Goal: Task Accomplishment & Management: Use online tool/utility

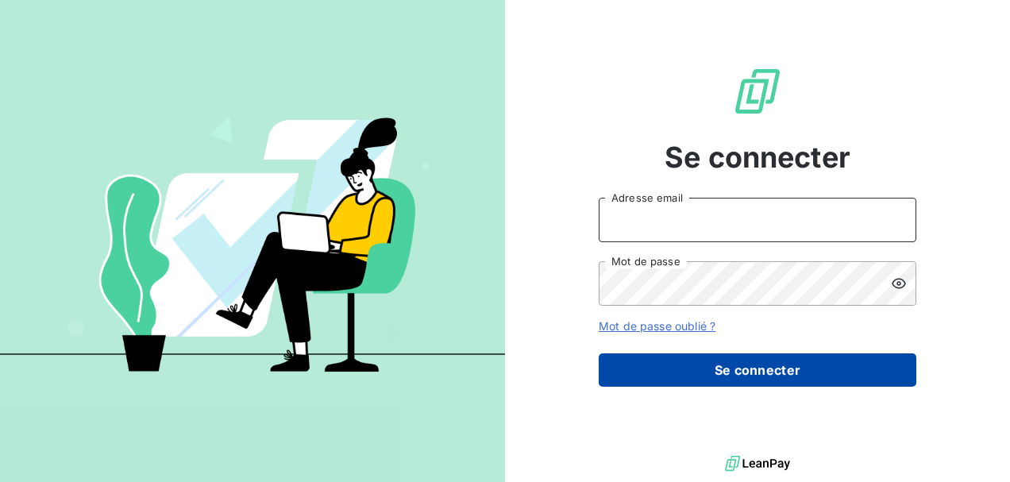
type input "[PERSON_NAME][EMAIL_ADDRESS][DOMAIN_NAME]"
click at [700, 366] on button "Se connecter" at bounding box center [758, 369] width 318 height 33
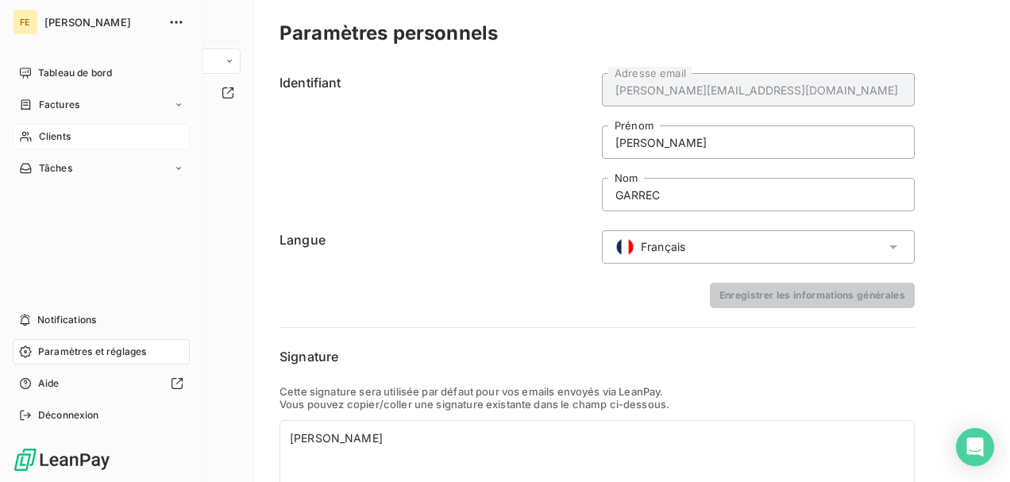
click at [60, 136] on span "Clients" at bounding box center [55, 136] width 32 height 14
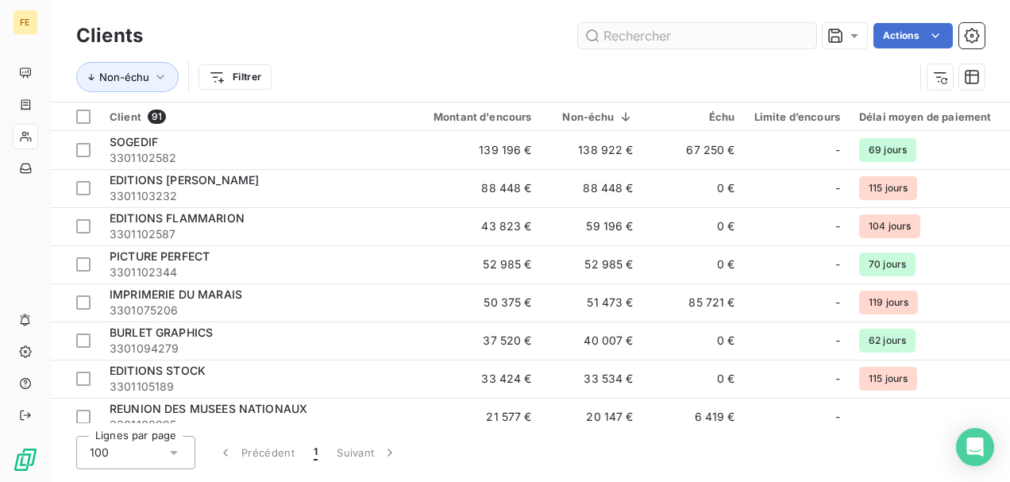
click at [634, 42] on input "text" at bounding box center [697, 35] width 238 height 25
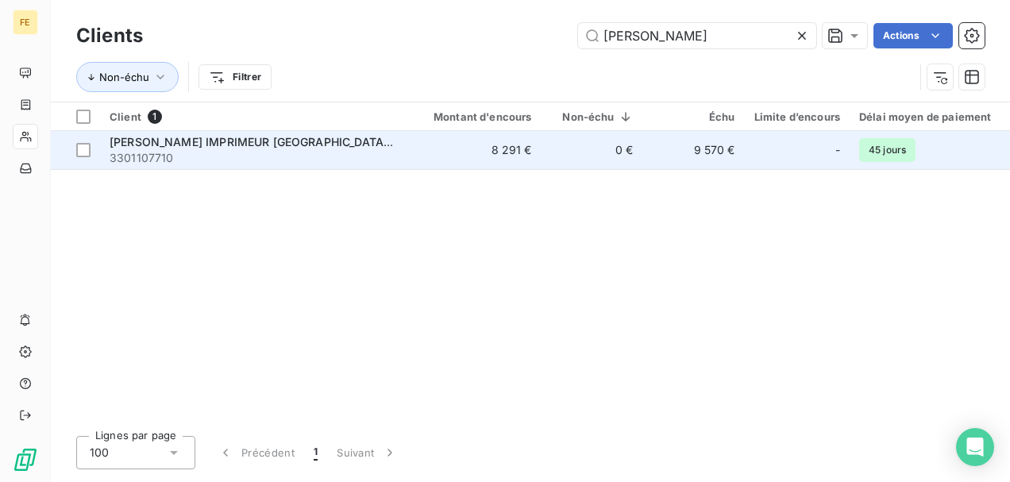
type input "[PERSON_NAME]"
click at [184, 150] on span "3301107710" at bounding box center [253, 158] width 286 height 16
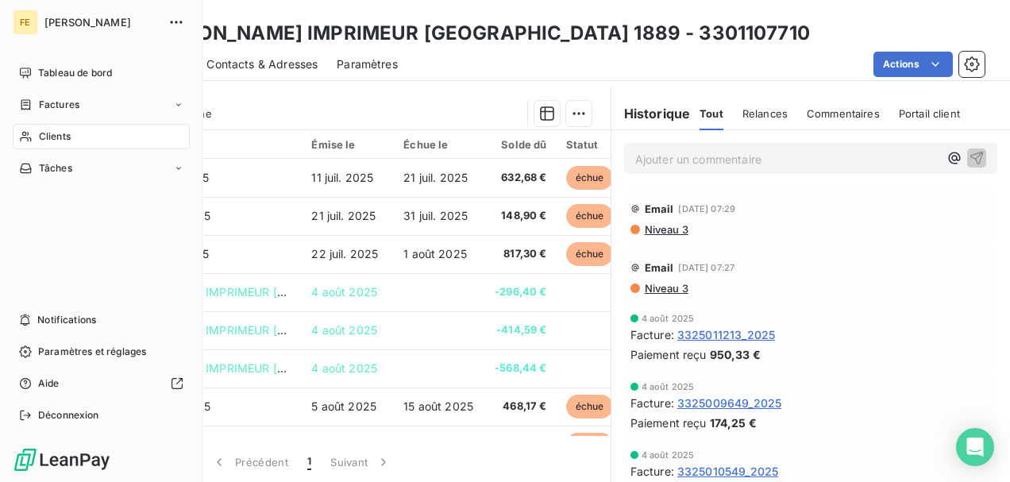
click at [55, 141] on span "Clients" at bounding box center [55, 136] width 32 height 14
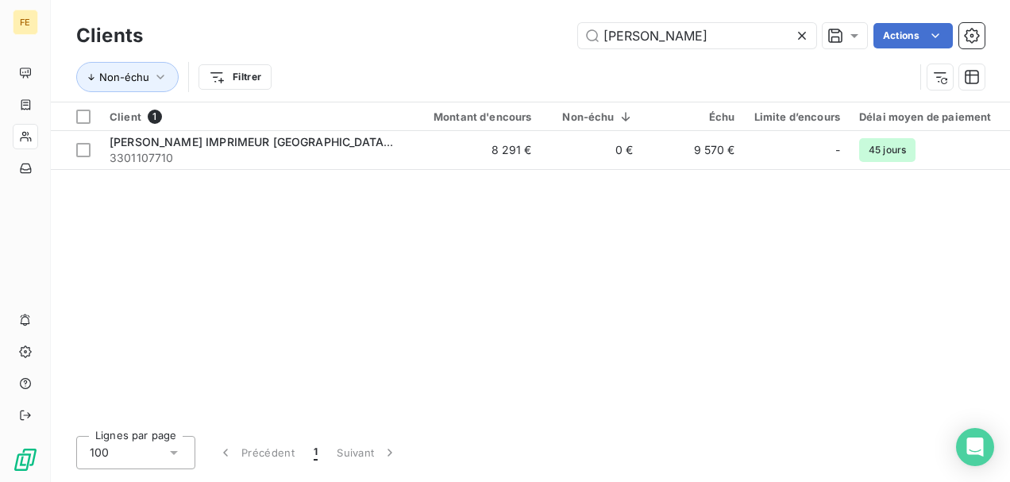
drag, startPoint x: 637, startPoint y: 34, endPoint x: 543, endPoint y: 30, distance: 93.8
click at [543, 30] on div "[DATE] Actions" at bounding box center [573, 35] width 823 height 25
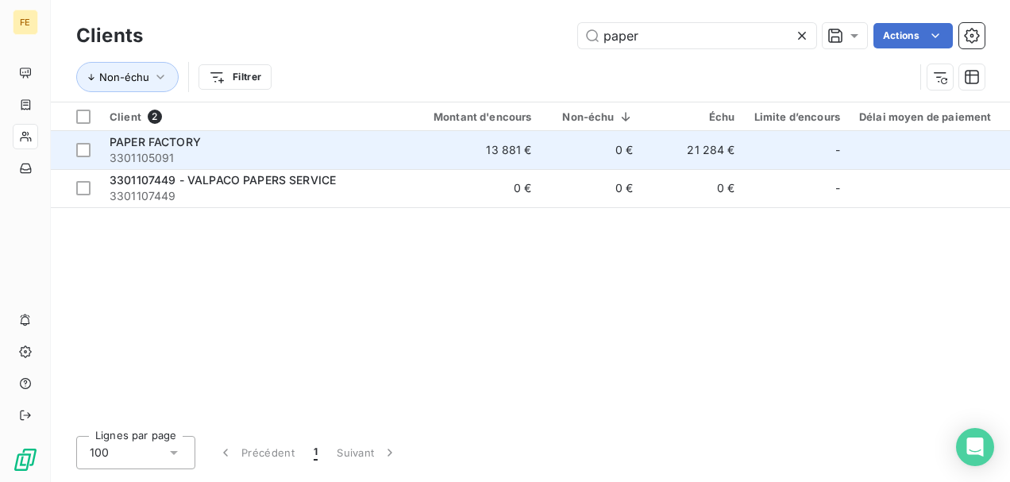
type input "paper"
click at [190, 143] on span "PAPER FACTORY" at bounding box center [155, 141] width 91 height 13
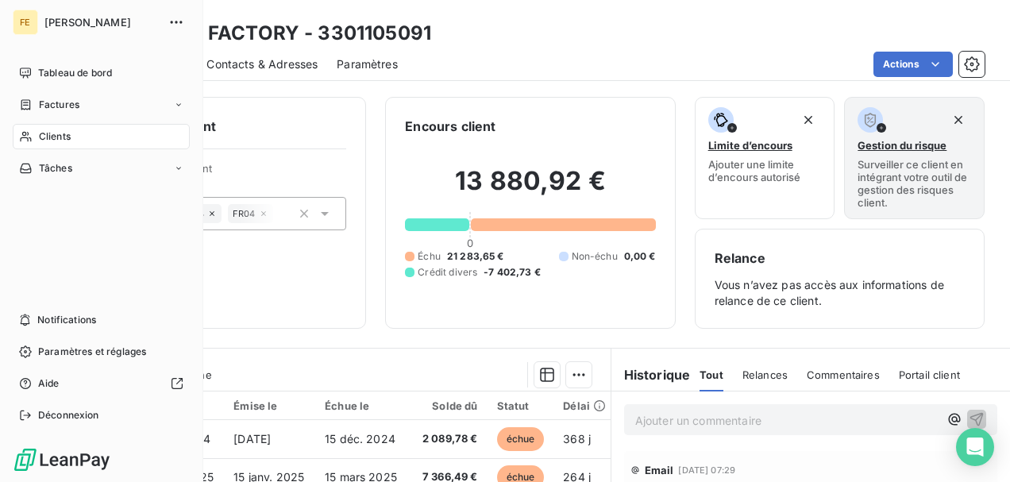
click at [63, 134] on span "Clients" at bounding box center [55, 136] width 32 height 14
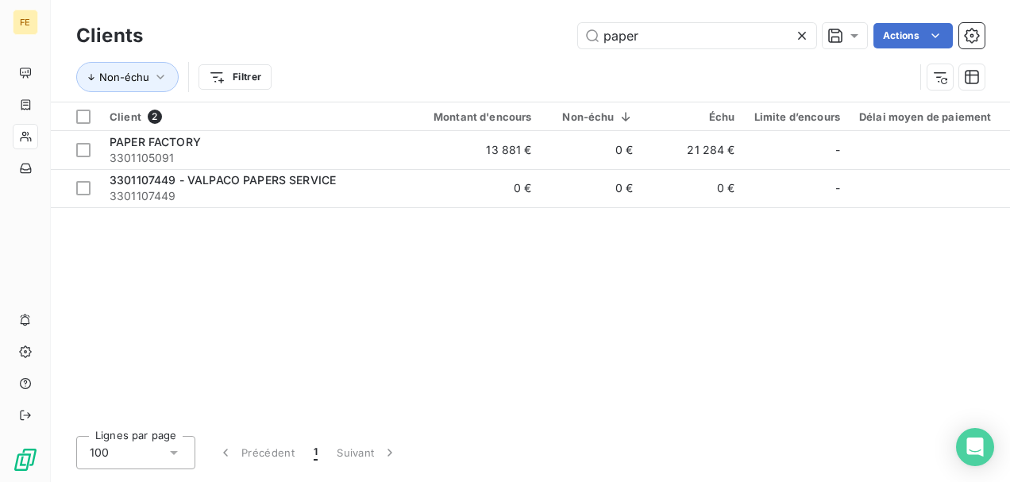
drag, startPoint x: 648, startPoint y: 36, endPoint x: 511, endPoint y: 23, distance: 138.0
click at [511, 23] on div "paper Actions" at bounding box center [573, 35] width 823 height 25
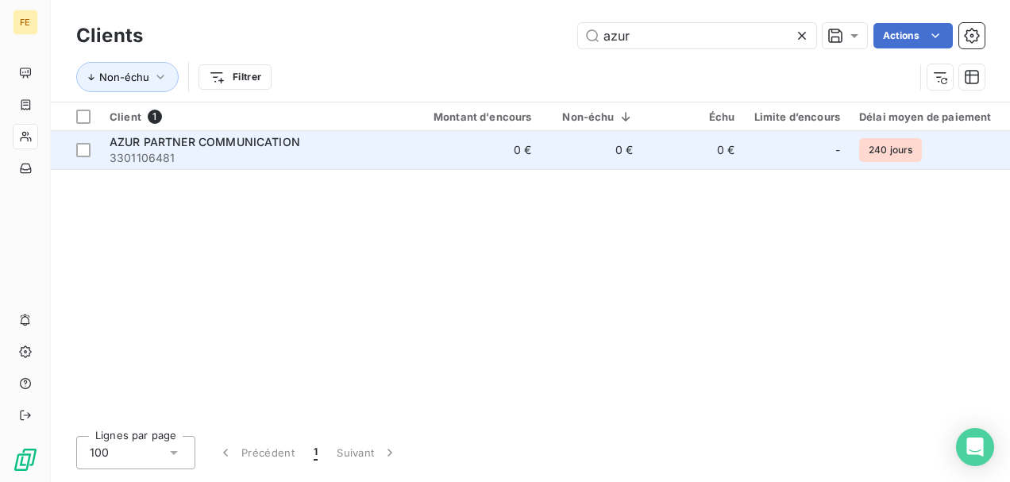
type input "azur"
click at [242, 132] on td "AZUR PARTNER COMMUNICATION 3301106481" at bounding box center [252, 150] width 305 height 38
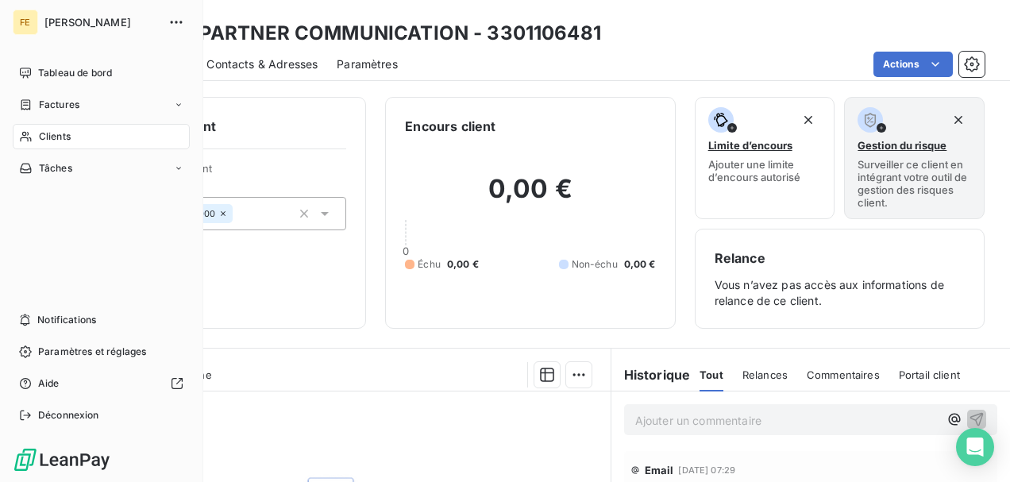
click at [53, 133] on span "Clients" at bounding box center [55, 136] width 32 height 14
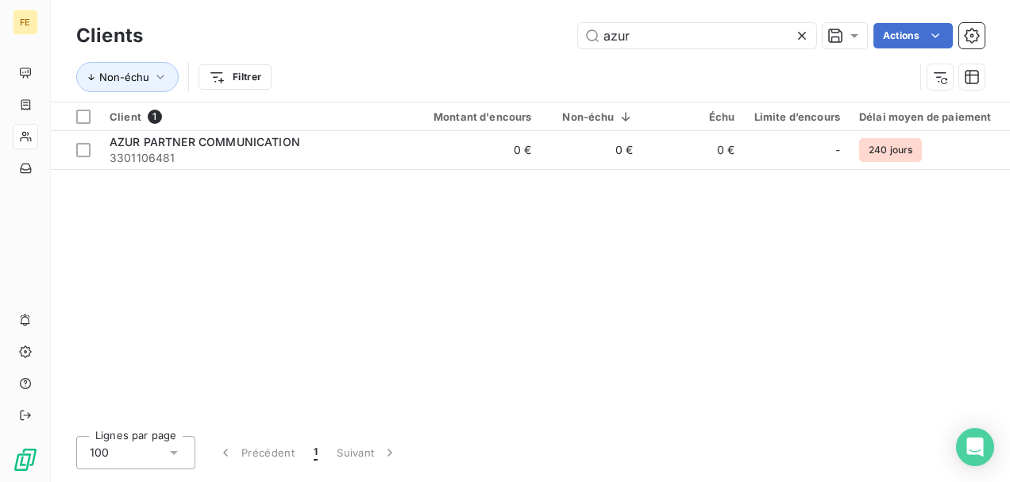
drag, startPoint x: 640, startPoint y: 34, endPoint x: 543, endPoint y: 32, distance: 96.9
click at [543, 32] on div "azur Actions" at bounding box center [573, 35] width 823 height 25
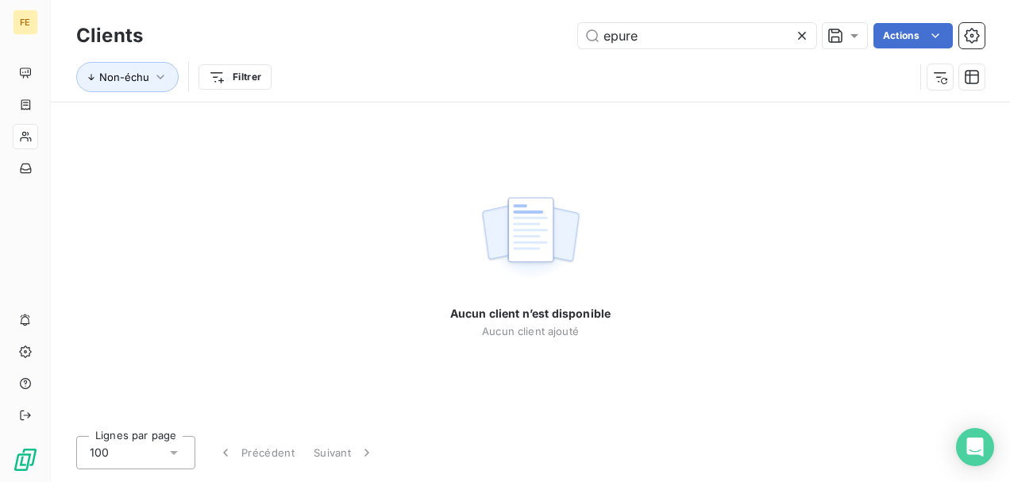
drag, startPoint x: 658, startPoint y: 35, endPoint x: 569, endPoint y: 33, distance: 88.2
click at [569, 33] on div "epure Actions" at bounding box center [573, 35] width 823 height 25
click at [615, 34] on input "epure" at bounding box center [697, 35] width 238 height 25
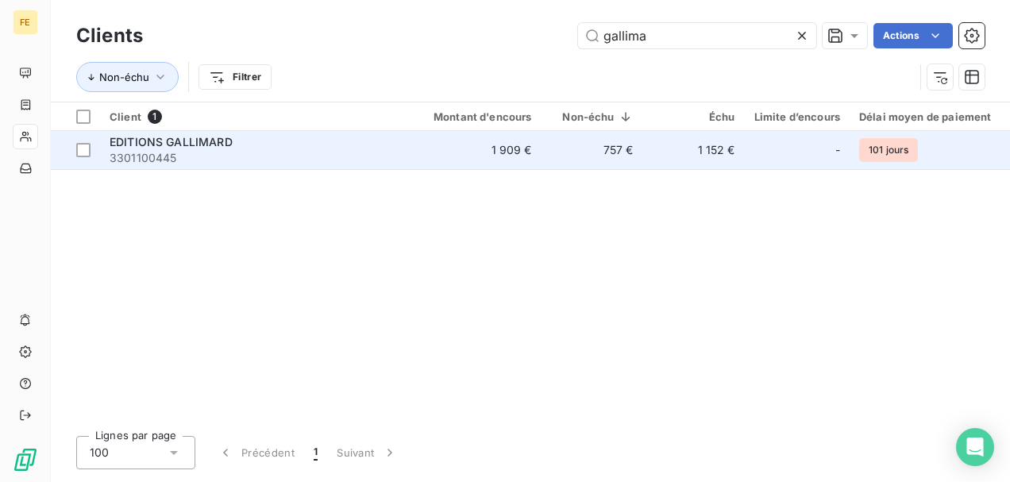
type input "gallima"
click at [168, 146] on span "EDITIONS GALLIMARD" at bounding box center [171, 141] width 123 height 13
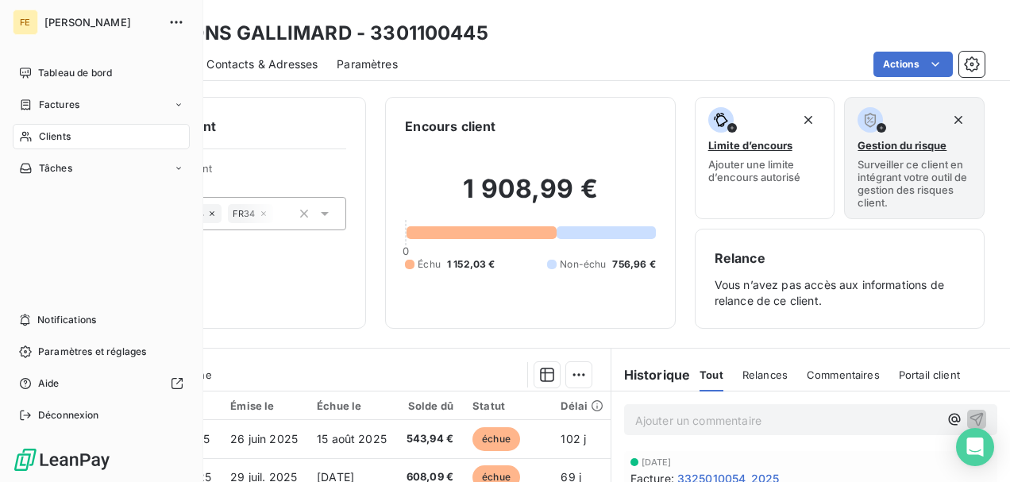
drag, startPoint x: 68, startPoint y: 137, endPoint x: 200, endPoint y: 97, distance: 137.7
click at [68, 136] on span "Clients" at bounding box center [55, 136] width 32 height 14
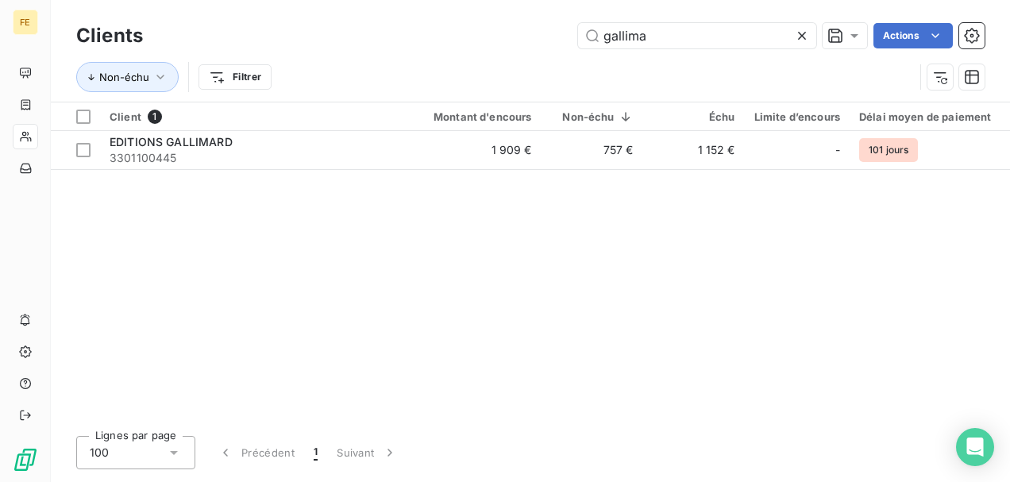
drag, startPoint x: 642, startPoint y: 37, endPoint x: 523, endPoint y: 37, distance: 119.1
click at [523, 37] on div "gallima Actions" at bounding box center [573, 35] width 823 height 25
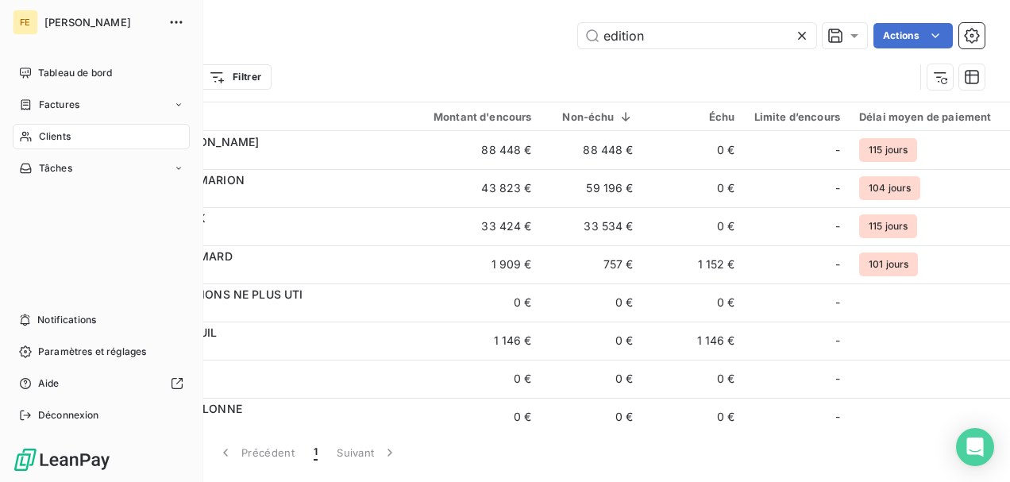
type input "edition"
click at [62, 132] on span "Clients" at bounding box center [55, 136] width 32 height 14
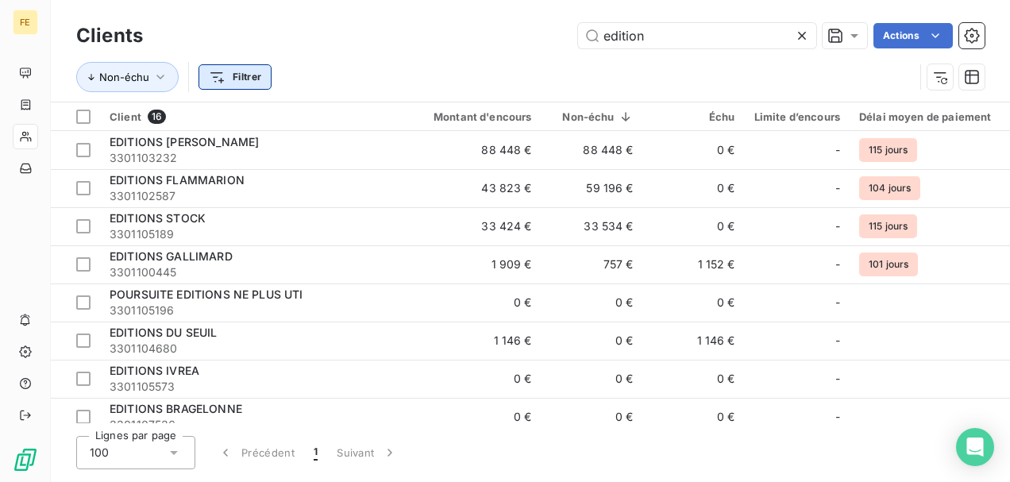
click at [216, 72] on html "FE Clients edition Actions Non-échu Filtrer Client 16 Montant d'encours Non-éch…" at bounding box center [505, 241] width 1010 height 482
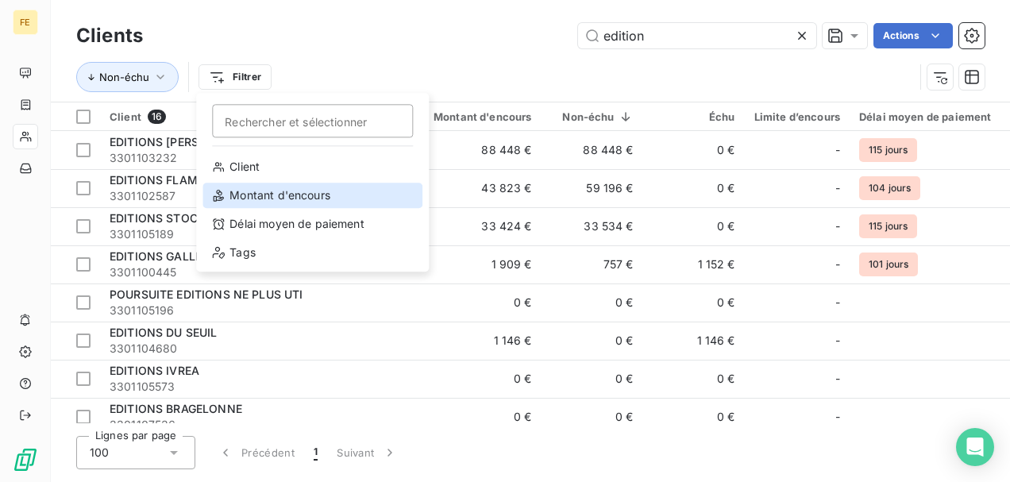
click at [261, 194] on div "Montant d'encours" at bounding box center [312, 195] width 220 height 25
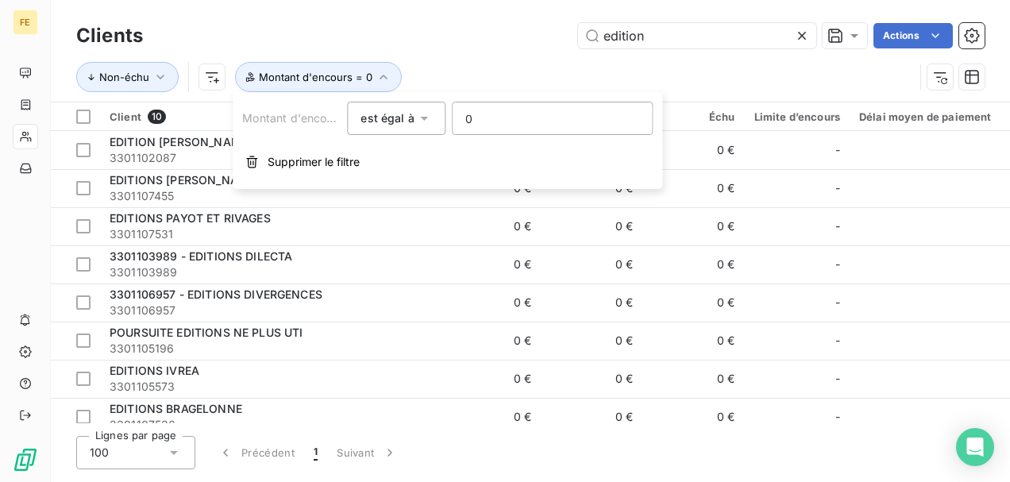
drag, startPoint x: 458, startPoint y: 114, endPoint x: 507, endPoint y: 119, distance: 48.7
click at [507, 119] on input "0" at bounding box center [552, 118] width 199 height 32
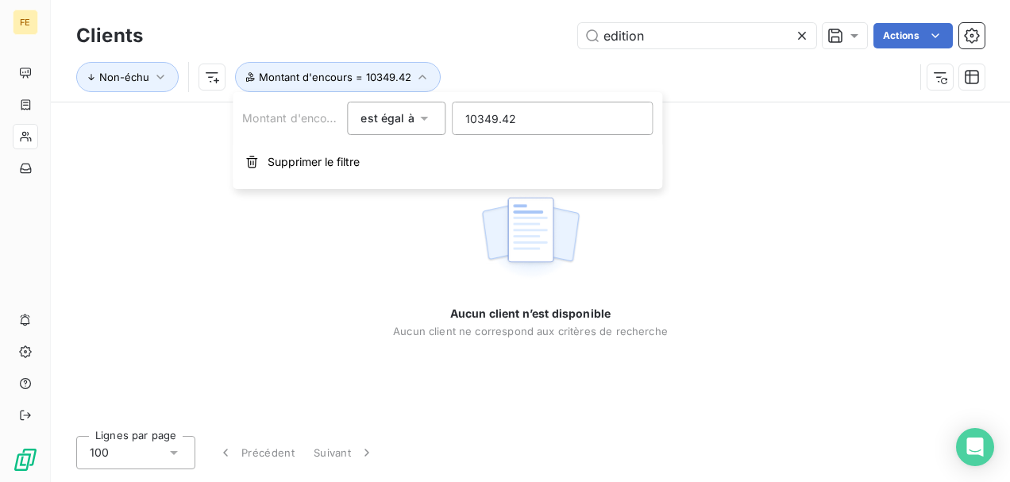
click at [422, 118] on icon at bounding box center [424, 119] width 8 height 4
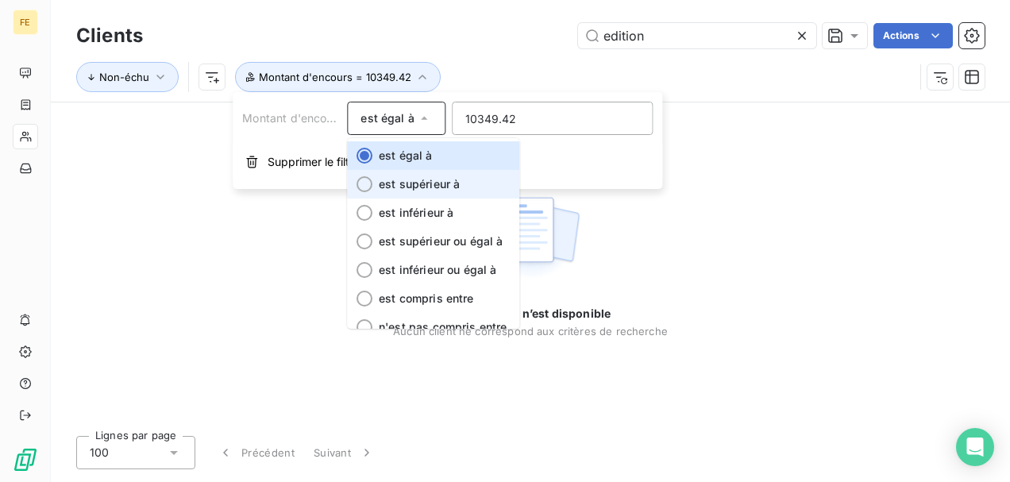
click at [399, 180] on span "est supérieur à" at bounding box center [419, 183] width 81 height 13
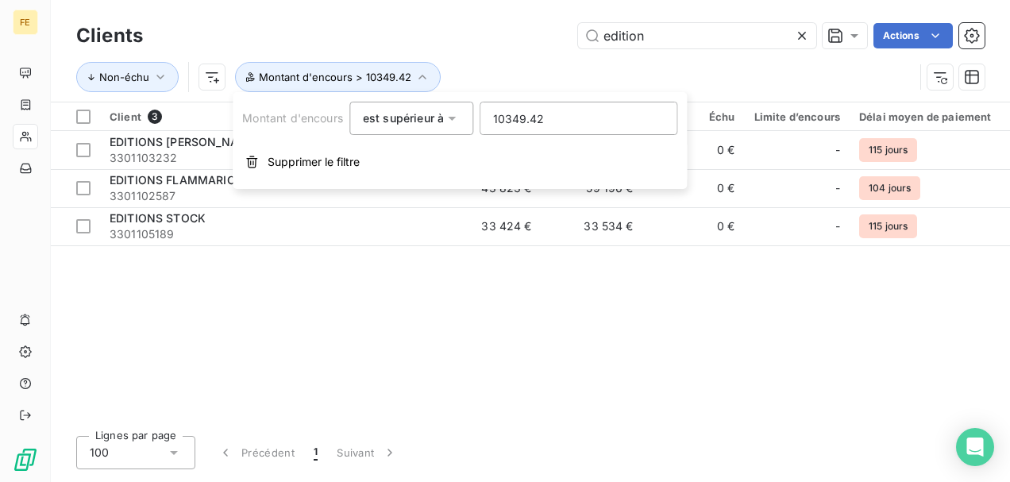
drag, startPoint x: 506, startPoint y: 114, endPoint x: 579, endPoint y: 118, distance: 73.2
click at [579, 118] on input "10349.42" at bounding box center [578, 118] width 196 height 32
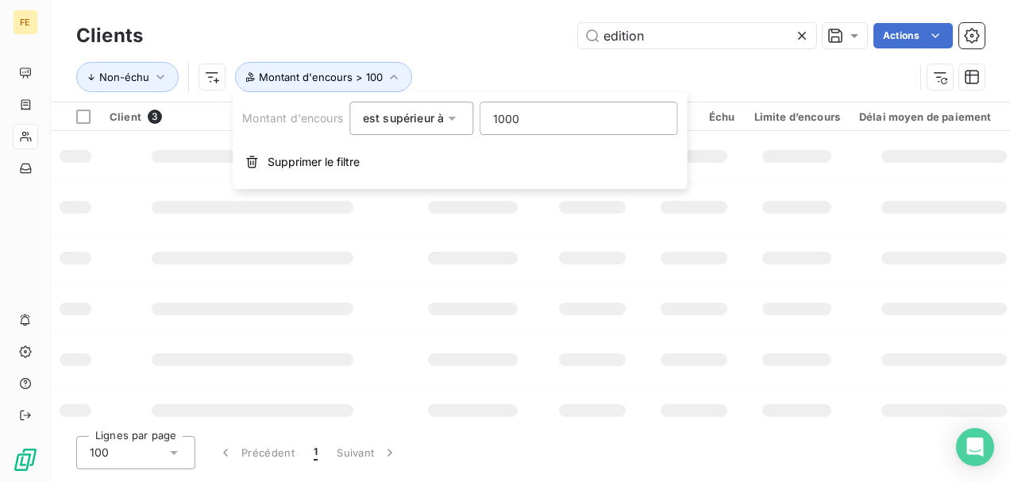
type input "10000"
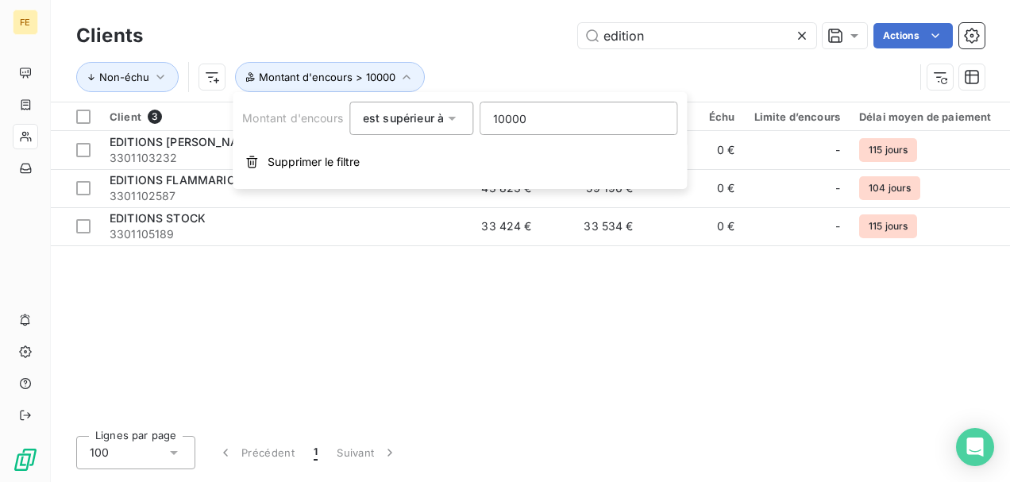
click at [321, 279] on div "Client 3 Montant d'encours Non-échu Échu Limite d’encours Délai moyen de paieme…" at bounding box center [530, 262] width 959 height 321
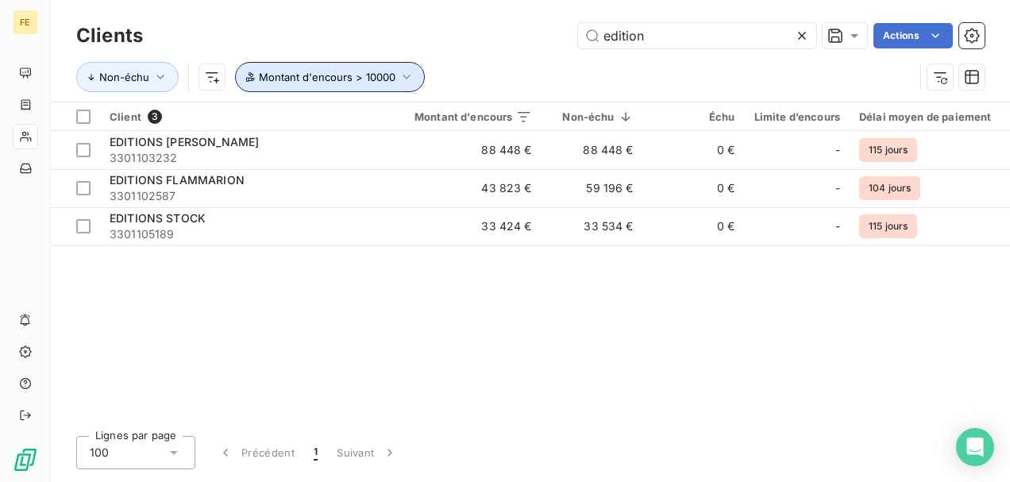
click at [249, 71] on button "Montant d'encours > 10000" at bounding box center [330, 77] width 190 height 30
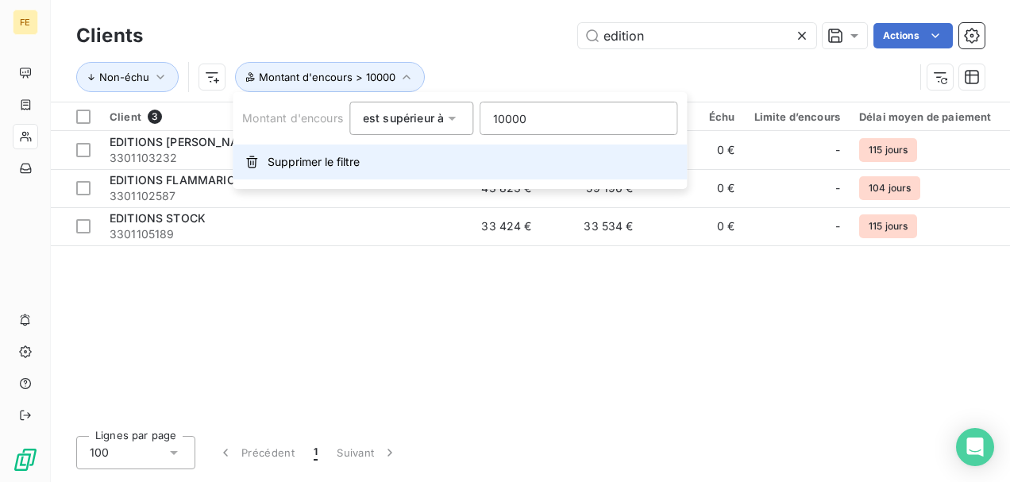
click at [278, 159] on span "Supprimer le filtre" at bounding box center [314, 162] width 92 height 16
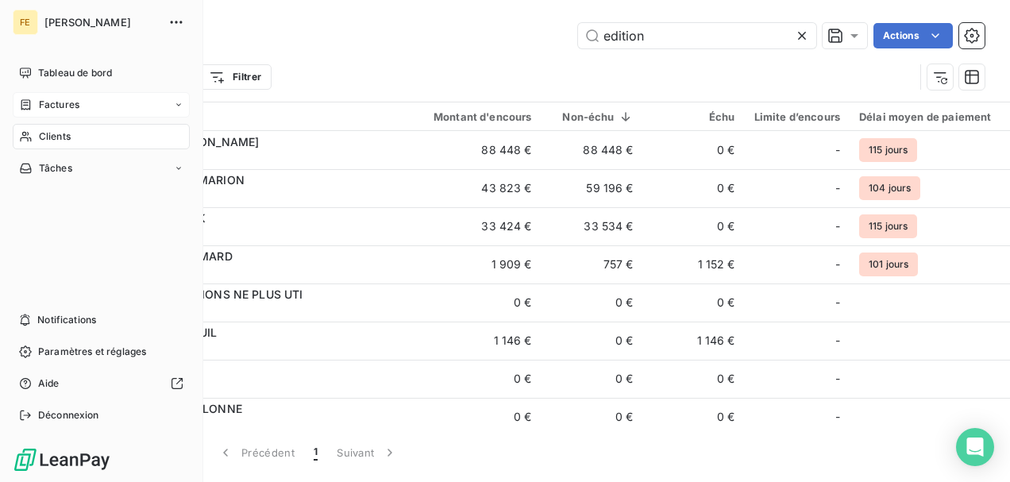
click at [63, 101] on span "Factures" at bounding box center [59, 105] width 40 height 14
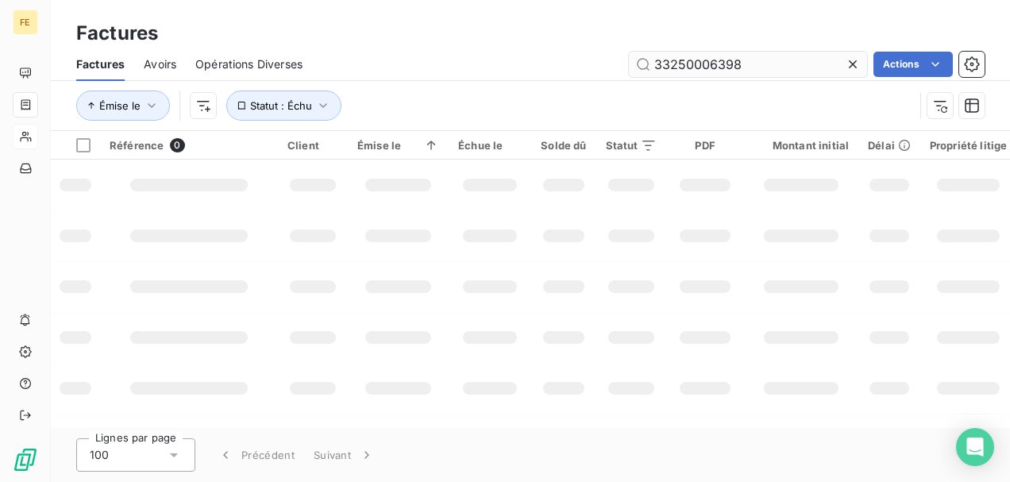
type input "33250006398"
click at [151, 102] on icon "button" at bounding box center [152, 106] width 16 height 16
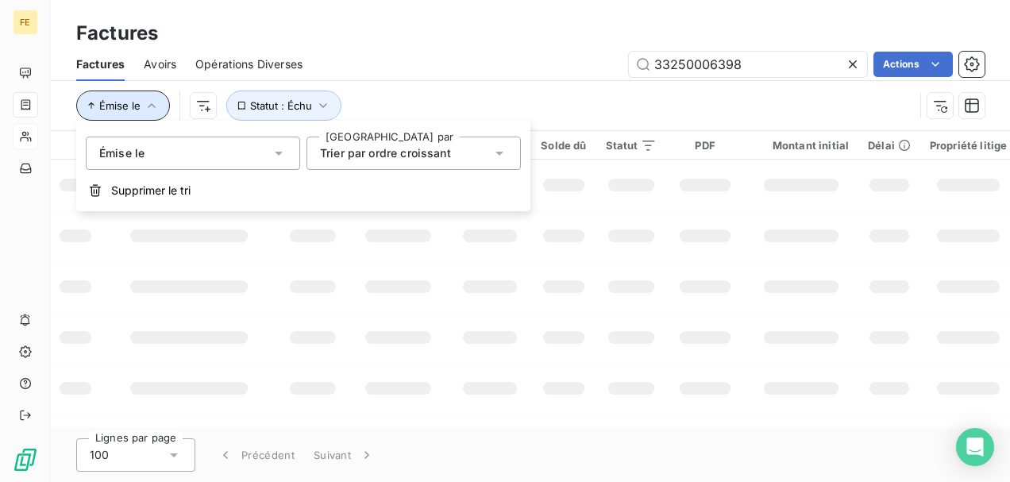
click at [151, 102] on icon "button" at bounding box center [152, 106] width 16 height 16
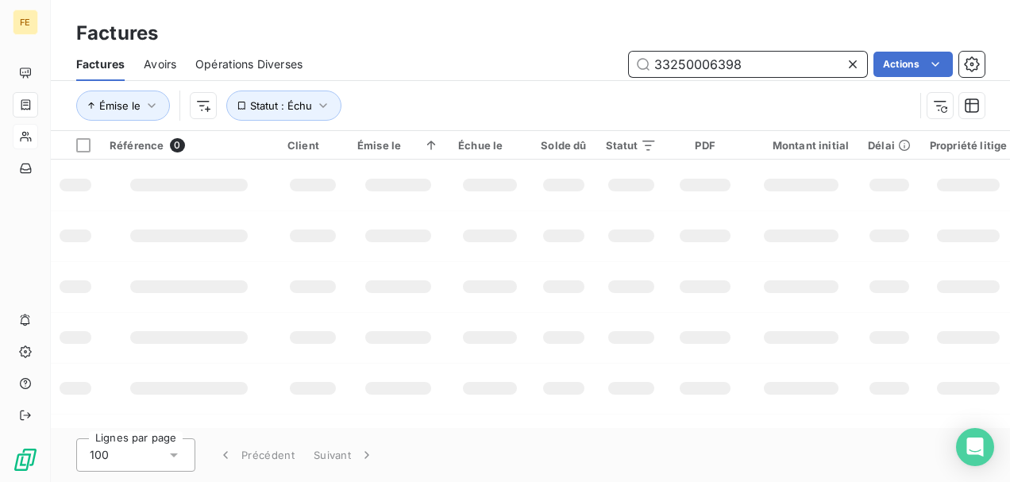
click at [755, 58] on input "33250006398" at bounding box center [748, 64] width 238 height 25
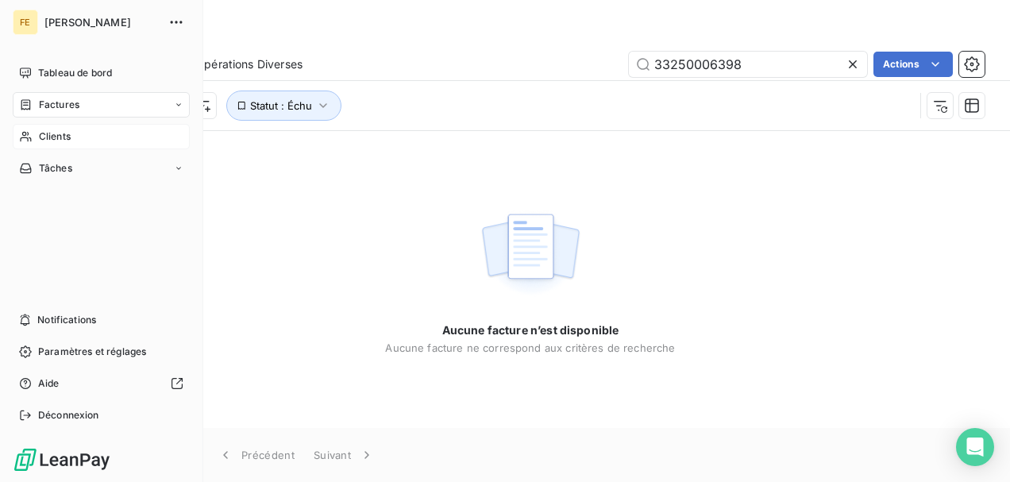
click at [52, 139] on span "Clients" at bounding box center [55, 136] width 32 height 14
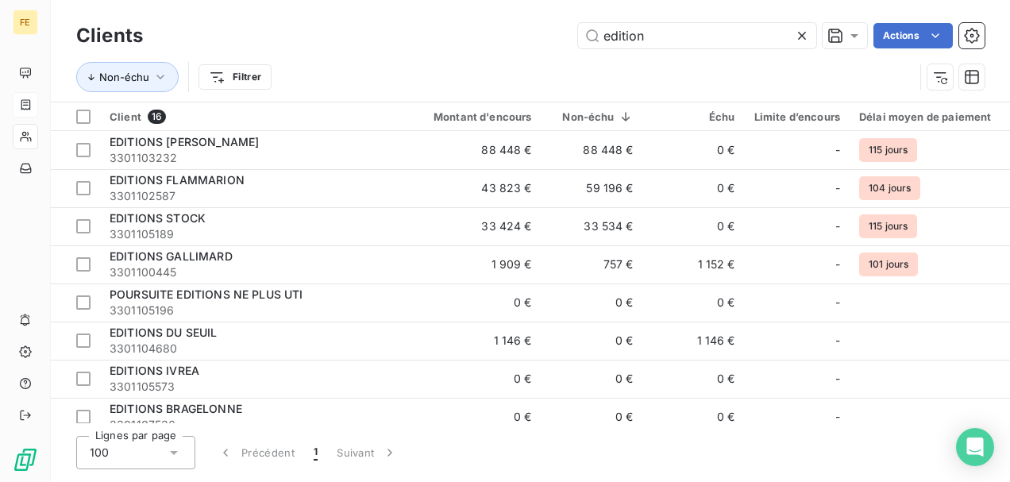
drag, startPoint x: 604, startPoint y: 35, endPoint x: 735, endPoint y: 48, distance: 132.5
click at [735, 48] on div "Clients edition Actions" at bounding box center [530, 35] width 908 height 33
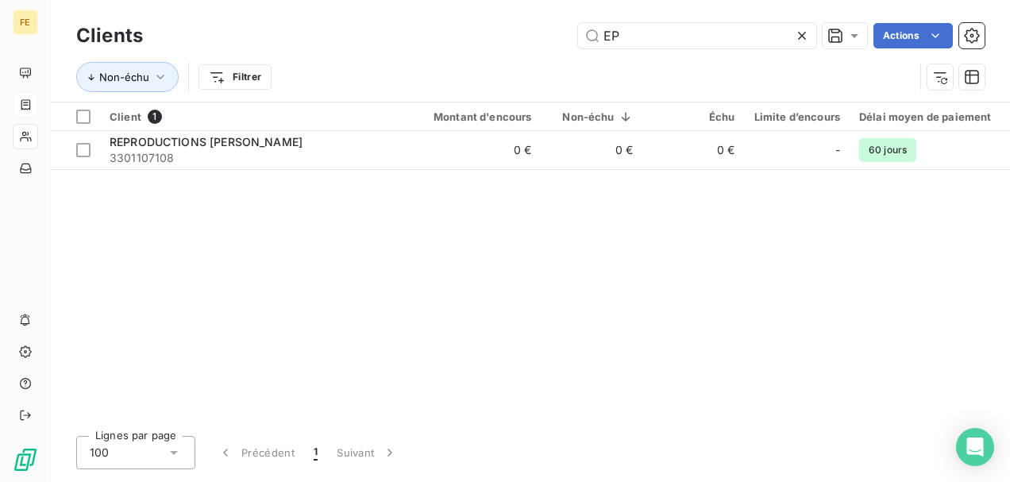
type input "E"
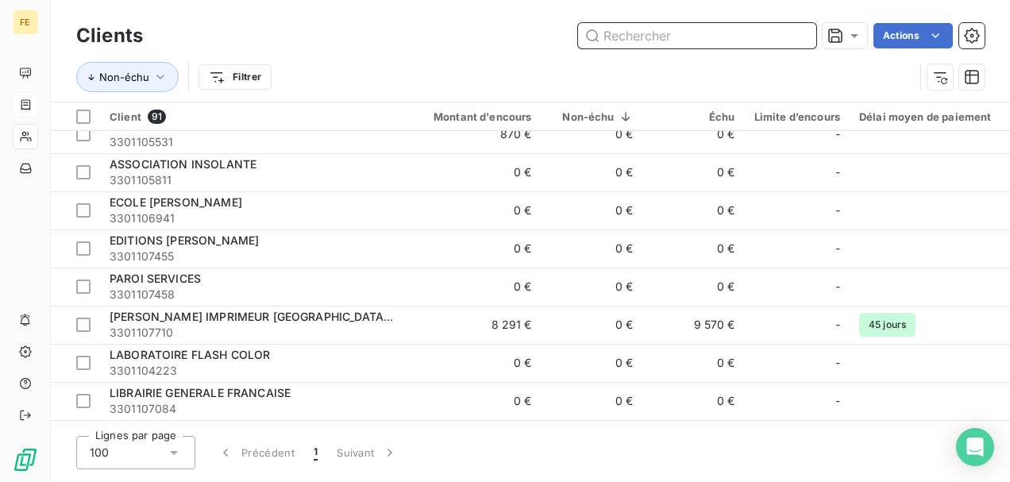
scroll to position [1747, 0]
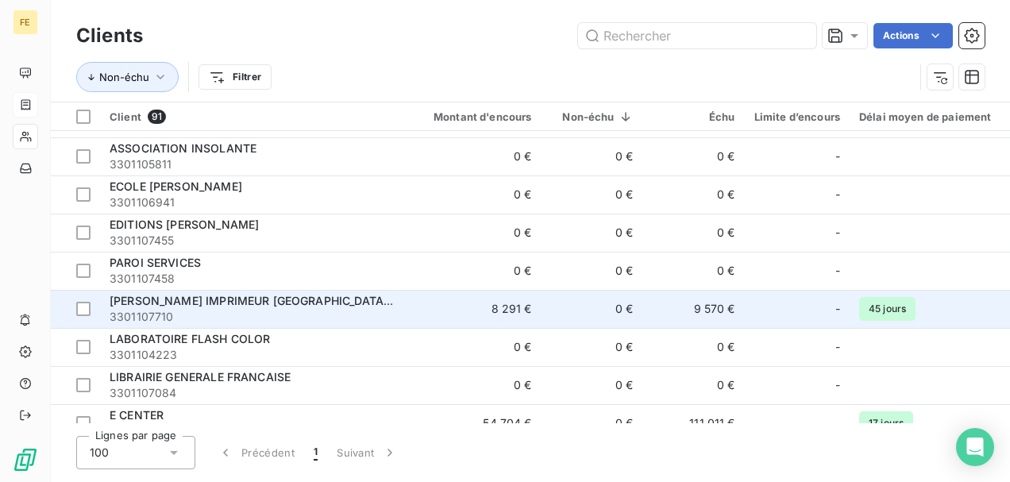
click at [248, 299] on span "[PERSON_NAME] IMPRIMEUR [GEOGRAPHIC_DATA] 1889" at bounding box center [264, 300] width 308 height 13
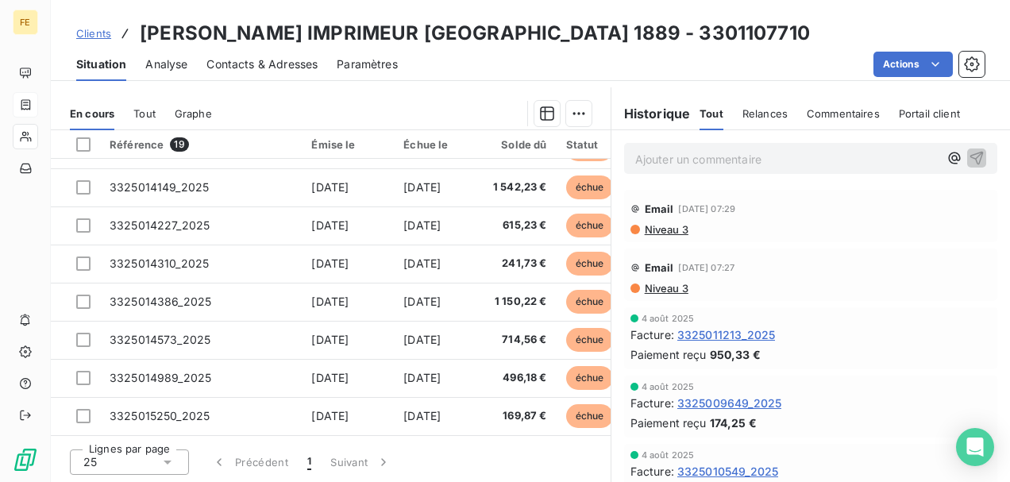
scroll to position [453, 0]
click at [754, 110] on span "Relances" at bounding box center [764, 113] width 45 height 13
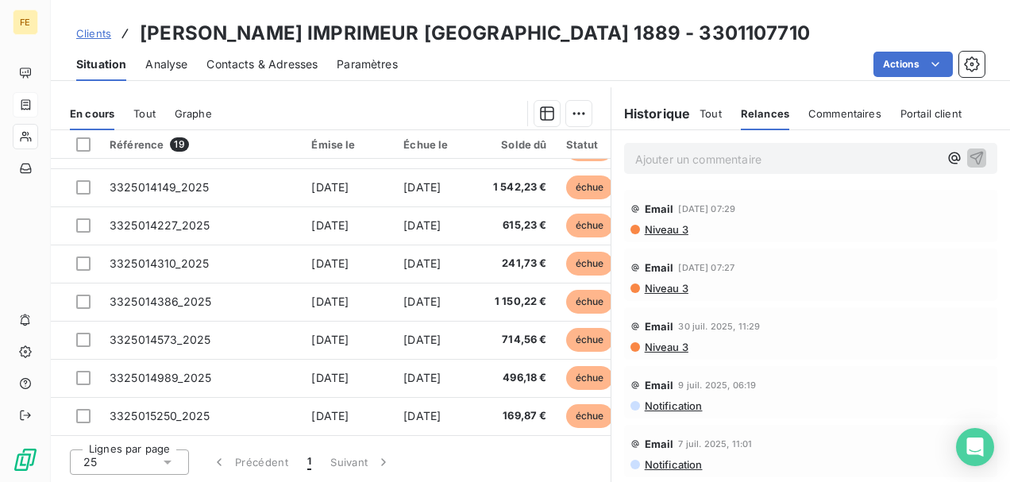
click at [659, 206] on span "Email" at bounding box center [659, 208] width 29 height 13
click at [725, 206] on span "[DATE] 07:29" at bounding box center [706, 209] width 57 height 10
